Goal: Navigation & Orientation: Find specific page/section

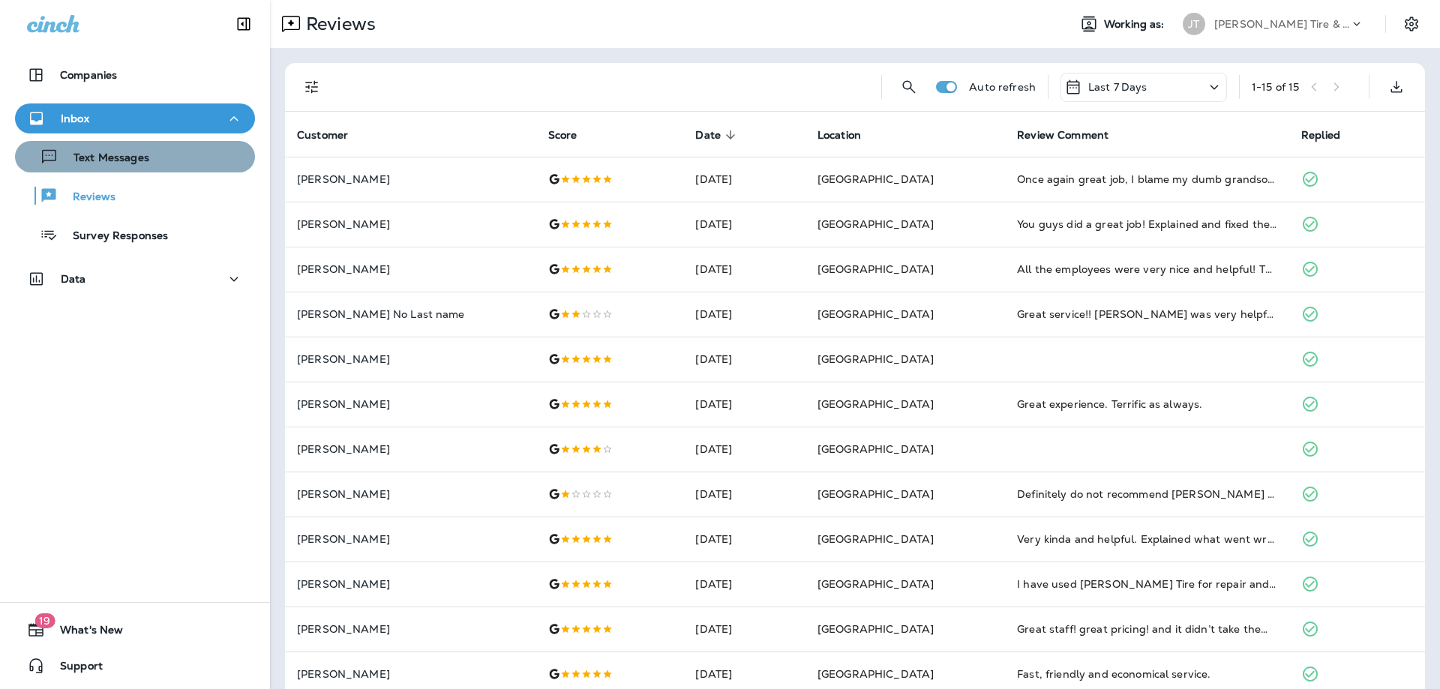
click at [123, 160] on p "Text Messages" at bounding box center [103, 158] width 91 height 14
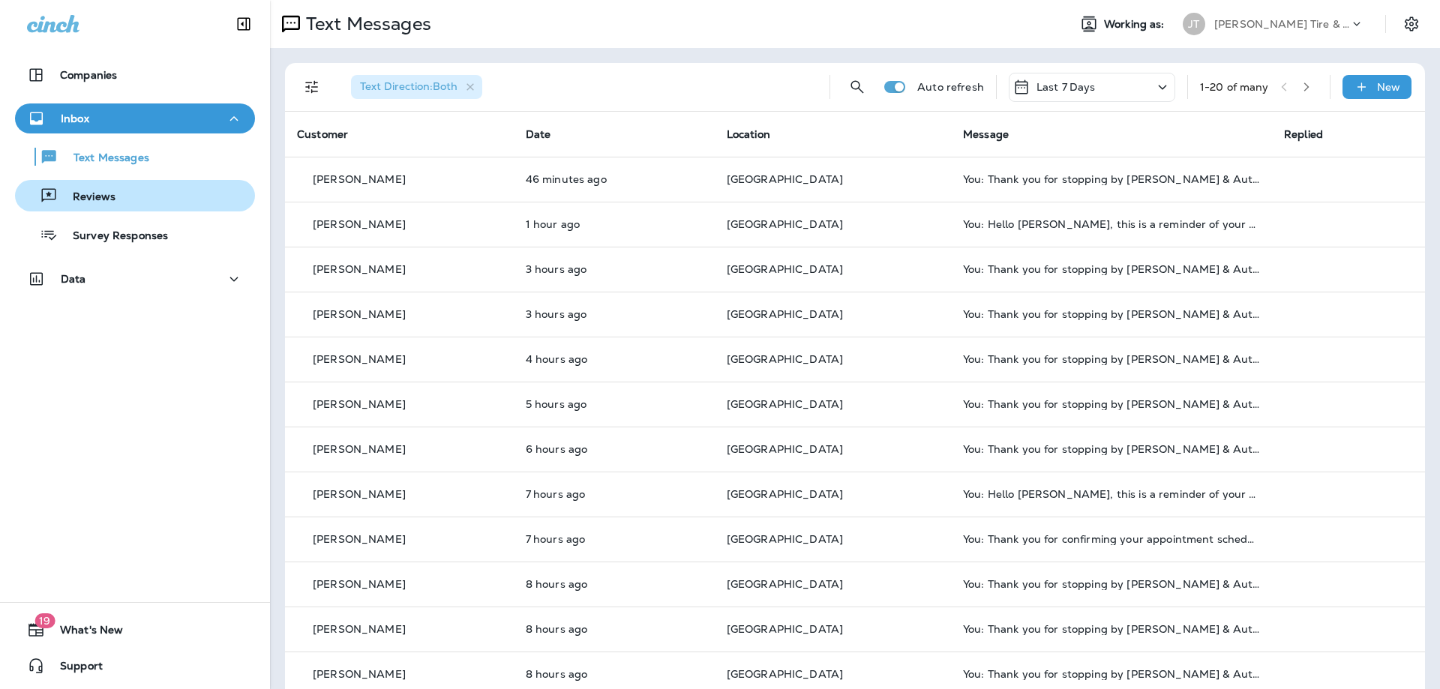
click at [126, 191] on div "Reviews" at bounding box center [135, 195] width 228 height 22
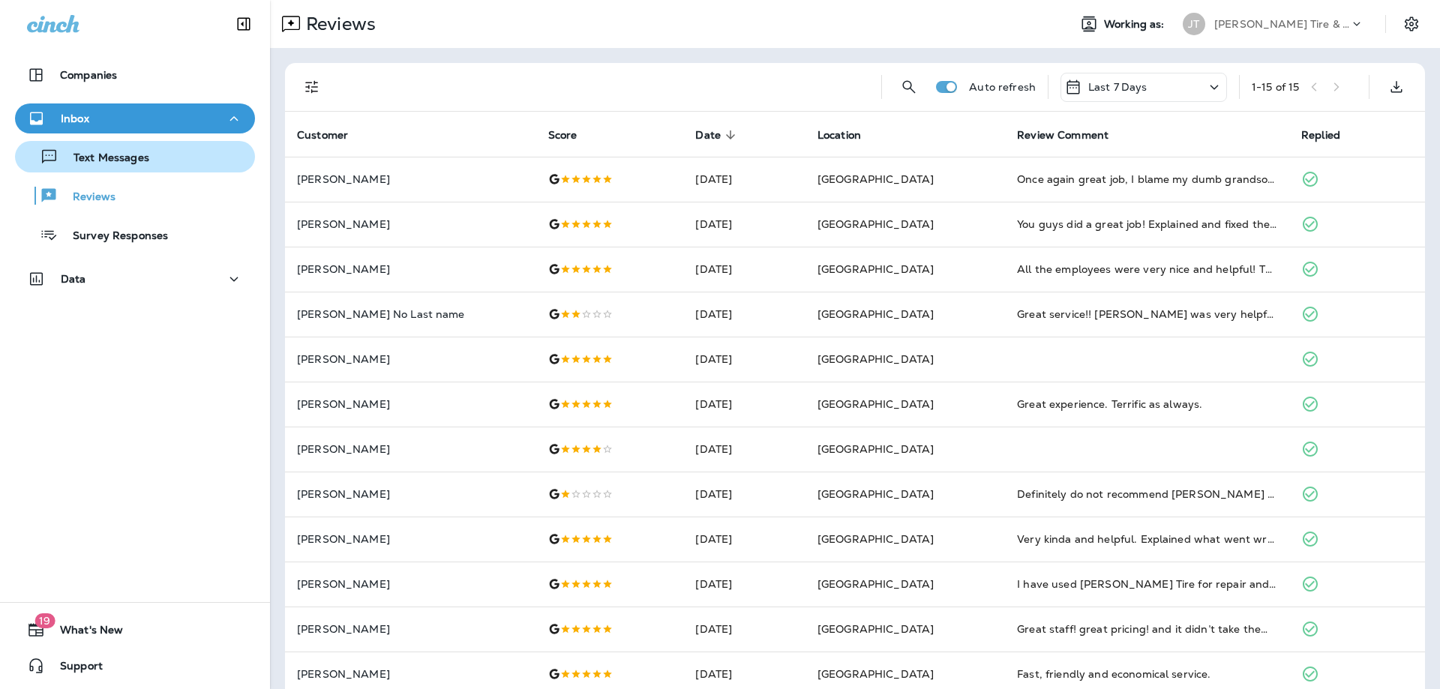
click at [130, 155] on p "Text Messages" at bounding box center [103, 158] width 91 height 14
